Goal: Information Seeking & Learning: Compare options

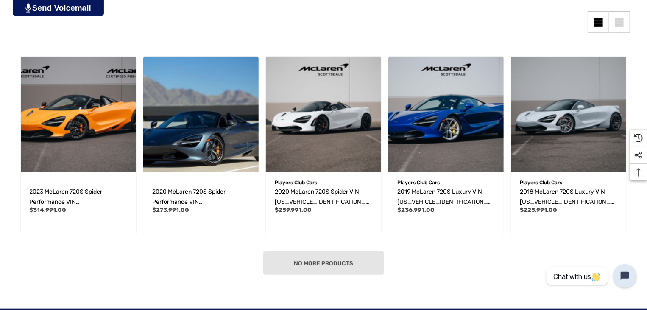
scroll to position [215, 0]
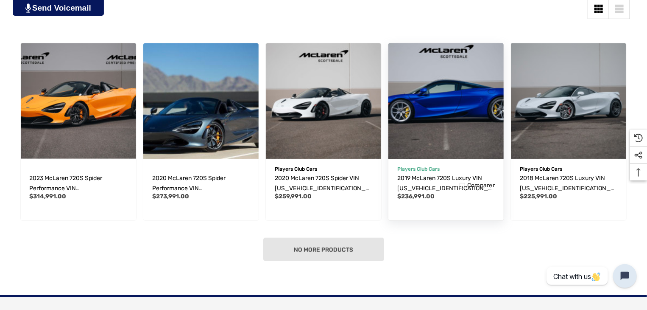
click at [409, 126] on img "2019 McLaren 720S Luxury VIN SBM14DCA5KW002497,$236,991.00\a" at bounding box center [446, 100] width 127 height 127
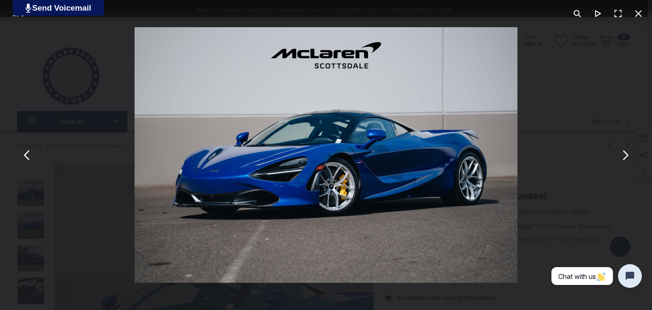
click at [623, 156] on button "You can close this modal content with the ESC key" at bounding box center [624, 155] width 20 height 20
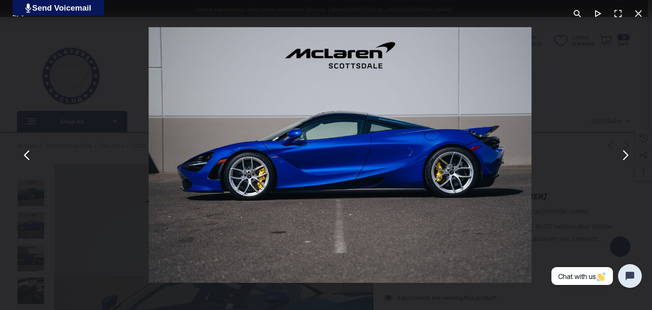
click at [623, 156] on button "You can close this modal content with the ESC key" at bounding box center [624, 155] width 20 height 20
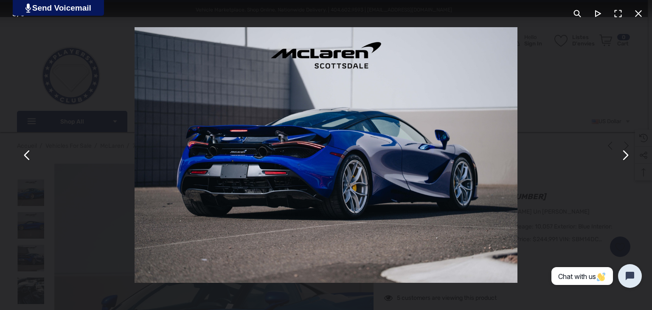
click at [623, 156] on button "You can close this modal content with the ESC key" at bounding box center [624, 155] width 20 height 20
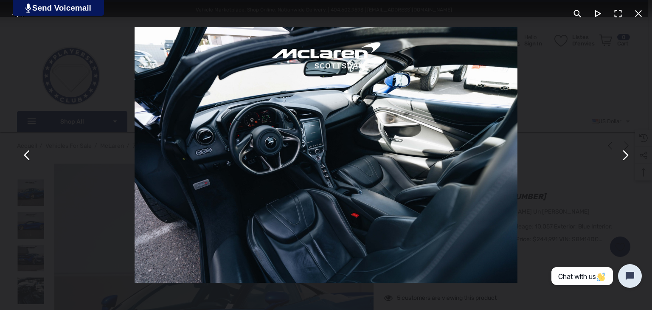
click at [26, 157] on button "You can close this modal content with the ESC key" at bounding box center [27, 155] width 20 height 20
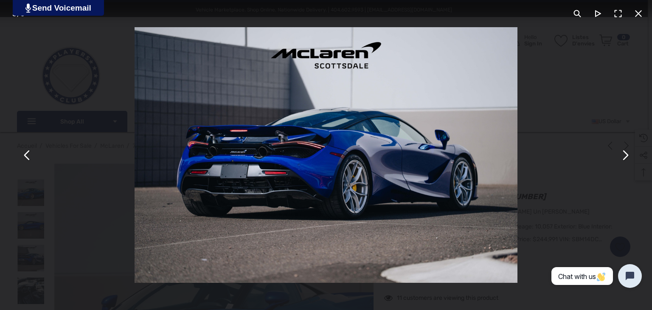
click at [98, 153] on div "You can close this modal content with the ESC key" at bounding box center [326, 155] width 652 height 310
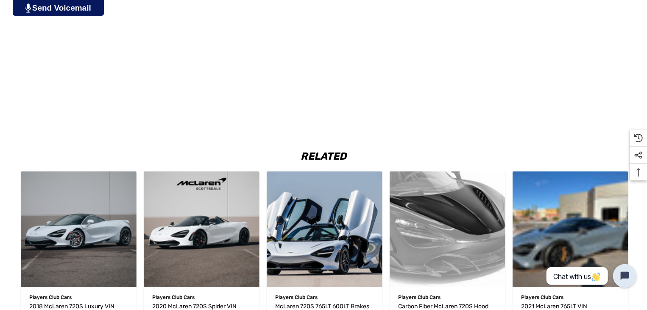
scroll to position [1258, 0]
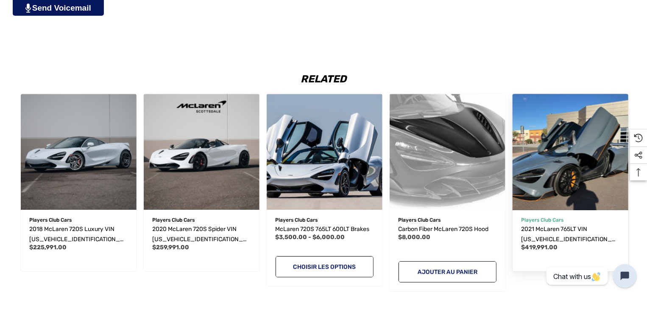
click at [560, 174] on img "2021 McLaren 765LT VIN SBM14RCA8MW765615,$419,991.00\a" at bounding box center [570, 151] width 127 height 127
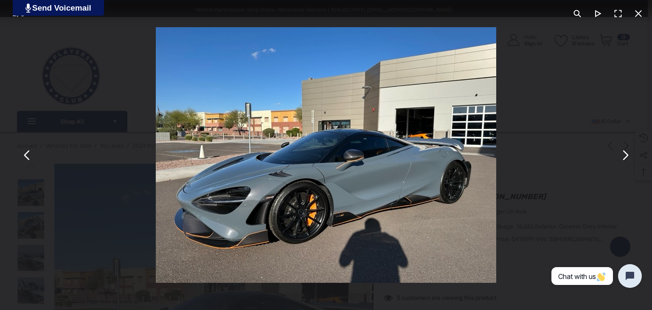
click at [629, 155] on button "You can close this modal content with the ESC key" at bounding box center [624, 155] width 20 height 20
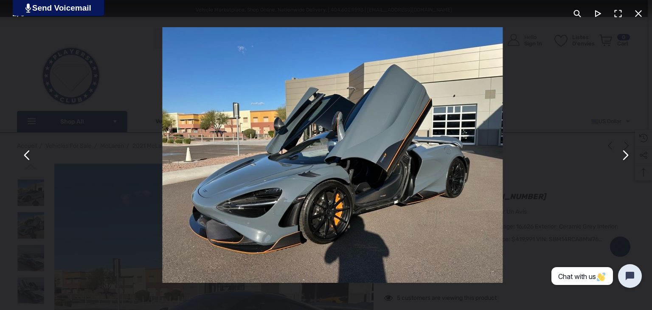
click at [629, 155] on button "You can close this modal content with the ESC key" at bounding box center [624, 155] width 20 height 20
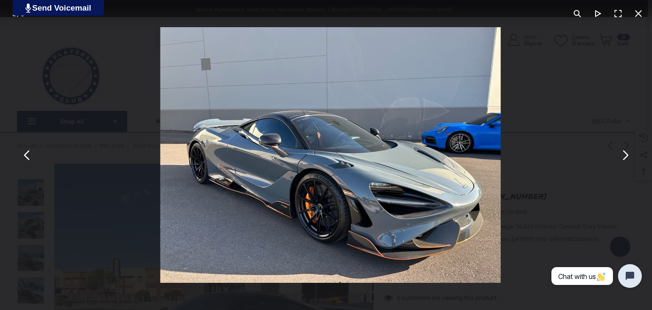
click at [629, 155] on button "You can close this modal content with the ESC key" at bounding box center [624, 155] width 20 height 20
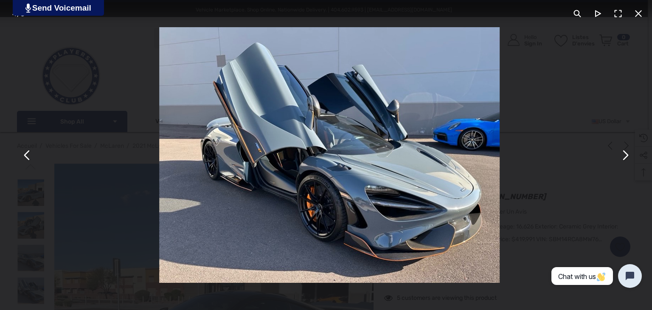
click at [629, 155] on button "You can close this modal content with the ESC key" at bounding box center [624, 155] width 20 height 20
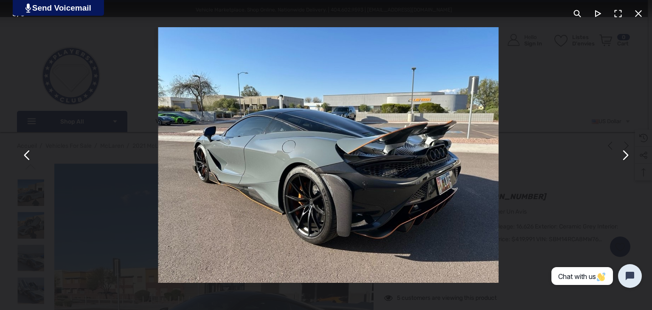
click at [629, 155] on button "You can close this modal content with the ESC key" at bounding box center [624, 155] width 20 height 20
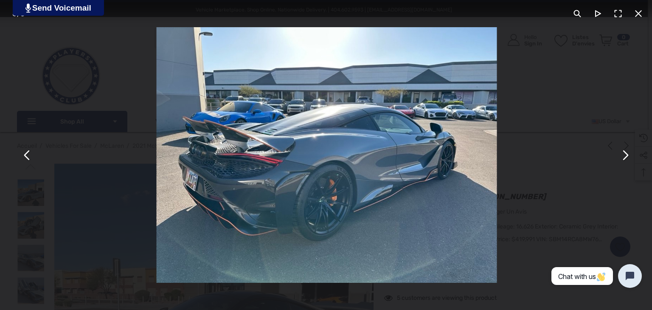
click at [629, 155] on button "You can close this modal content with the ESC key" at bounding box center [624, 155] width 20 height 20
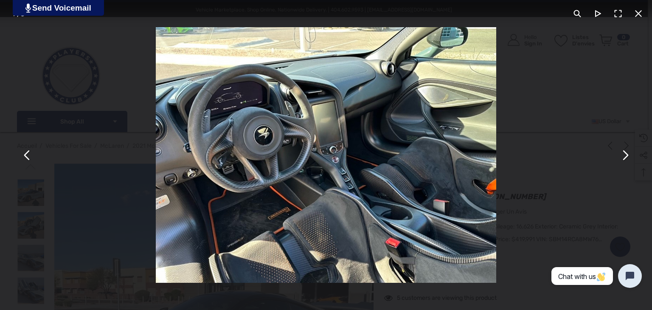
click at [629, 155] on button "You can close this modal content with the ESC key" at bounding box center [624, 155] width 20 height 20
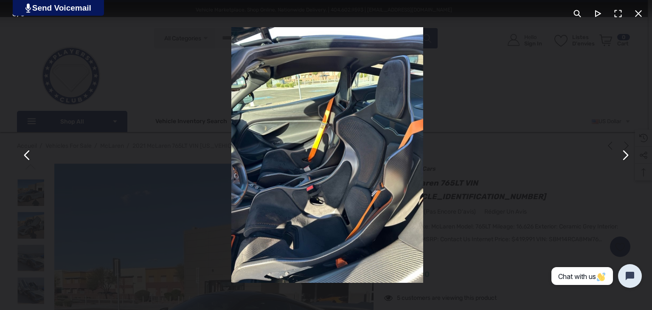
click at [629, 155] on button "You can close this modal content with the ESC key" at bounding box center [624, 155] width 20 height 20
